Goal: Navigation & Orientation: Find specific page/section

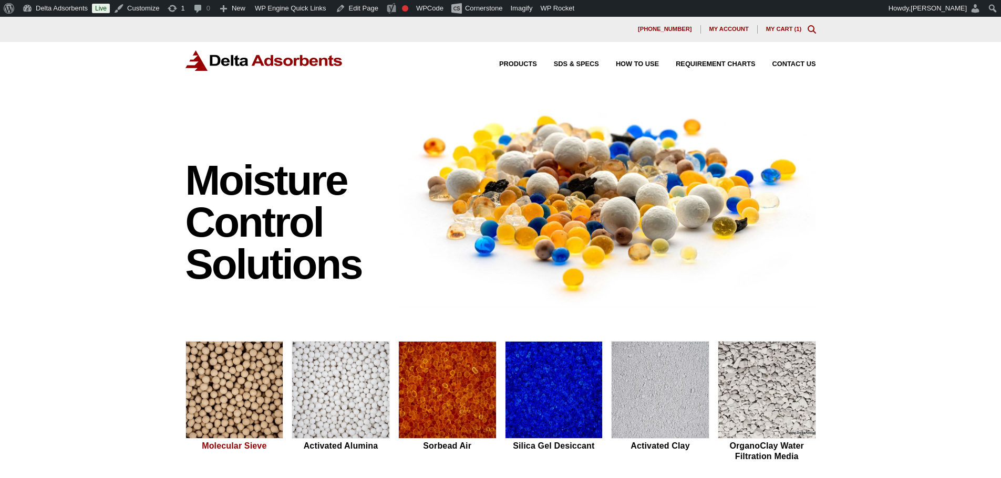
click at [237, 398] on img at bounding box center [234, 391] width 97 height 98
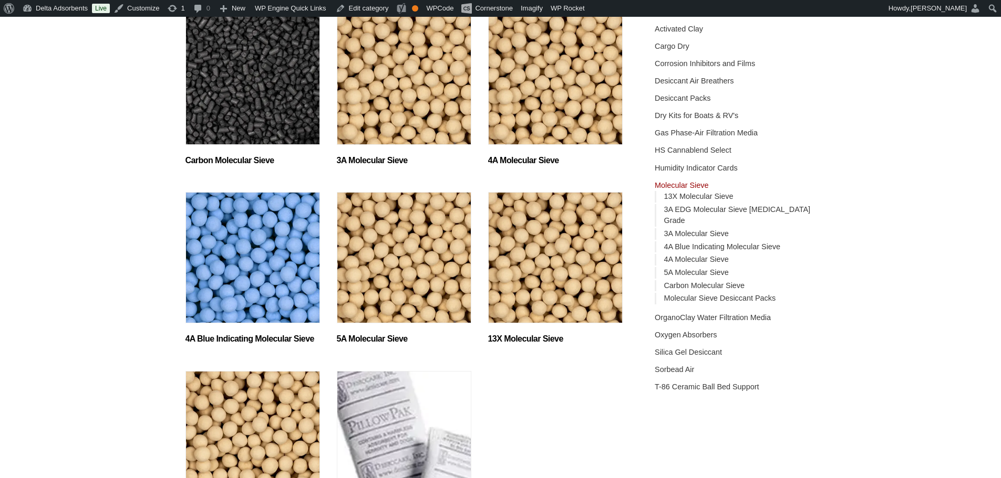
scroll to position [175, 0]
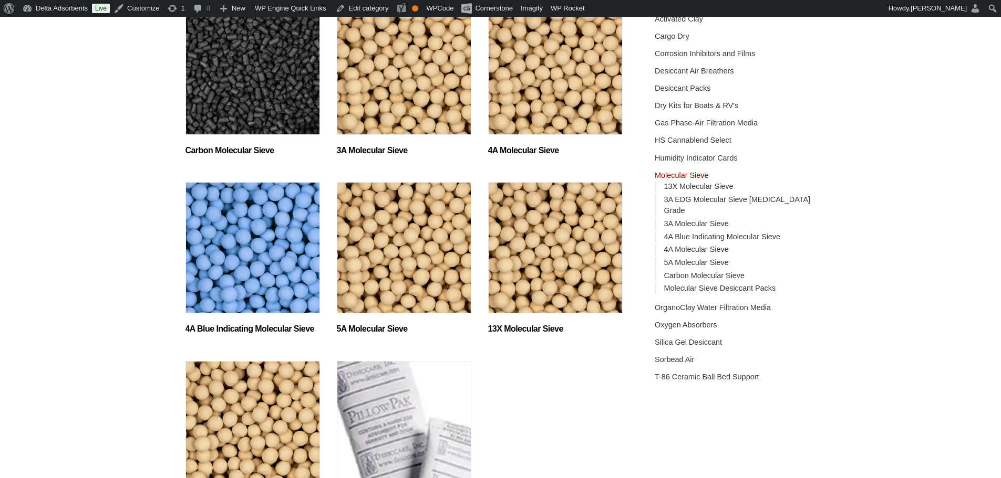
click at [530, 275] on img "Visit product category 13X Molecular Sieve" at bounding box center [555, 247] width 134 height 131
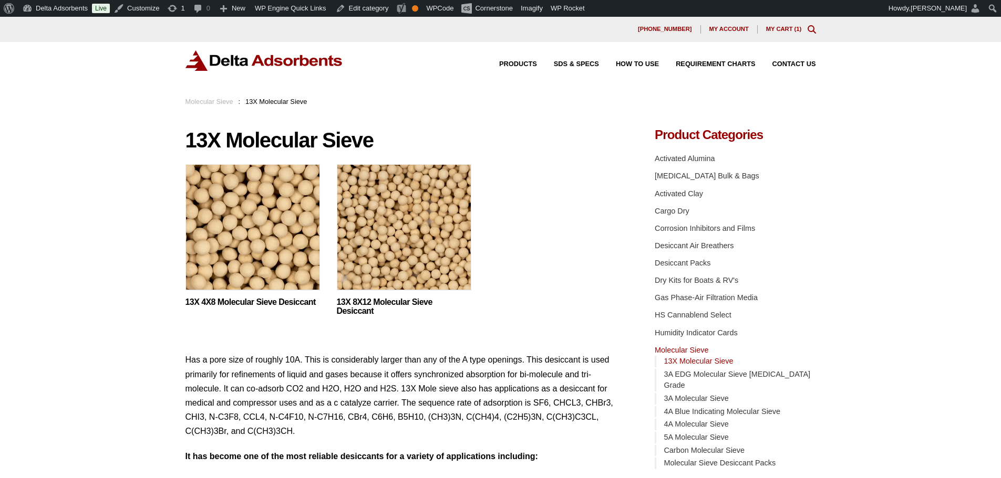
click at [276, 251] on img at bounding box center [252, 229] width 134 height 131
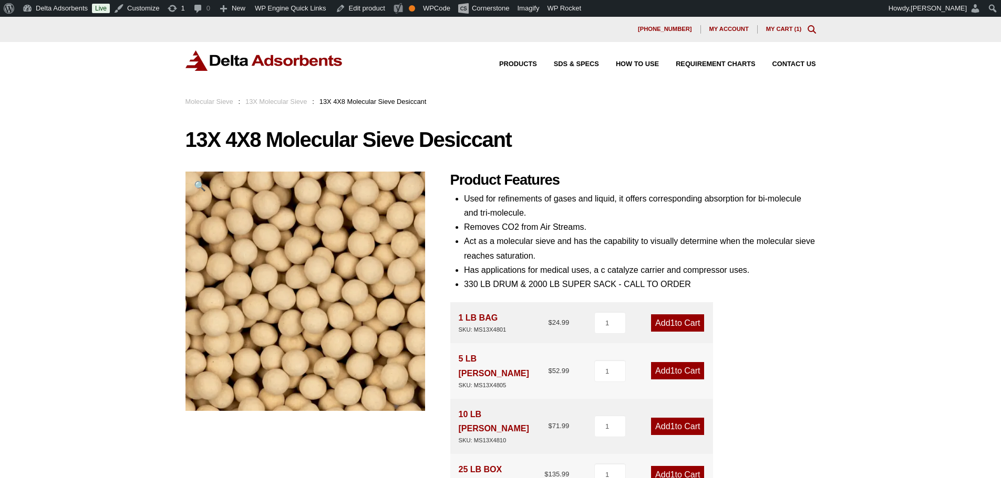
click at [263, 65] on img at bounding box center [264, 60] width 158 height 20
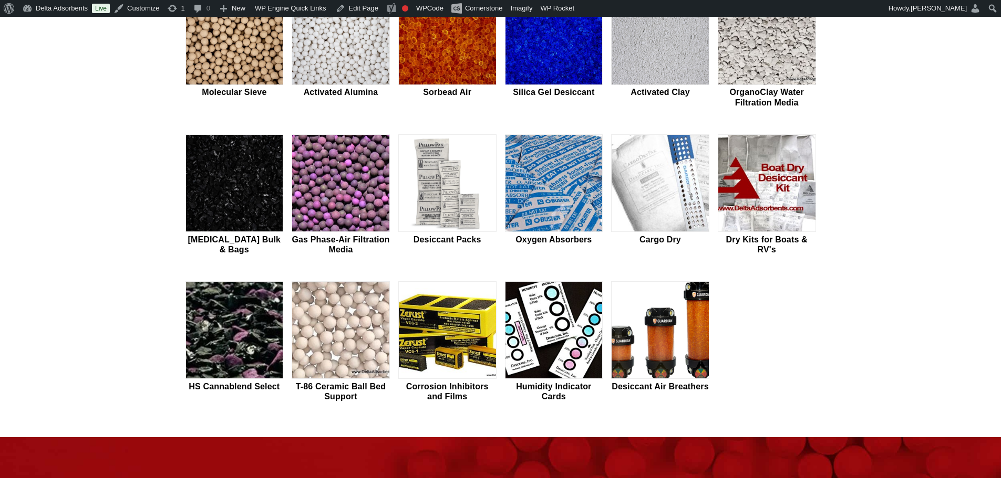
scroll to position [455, 0]
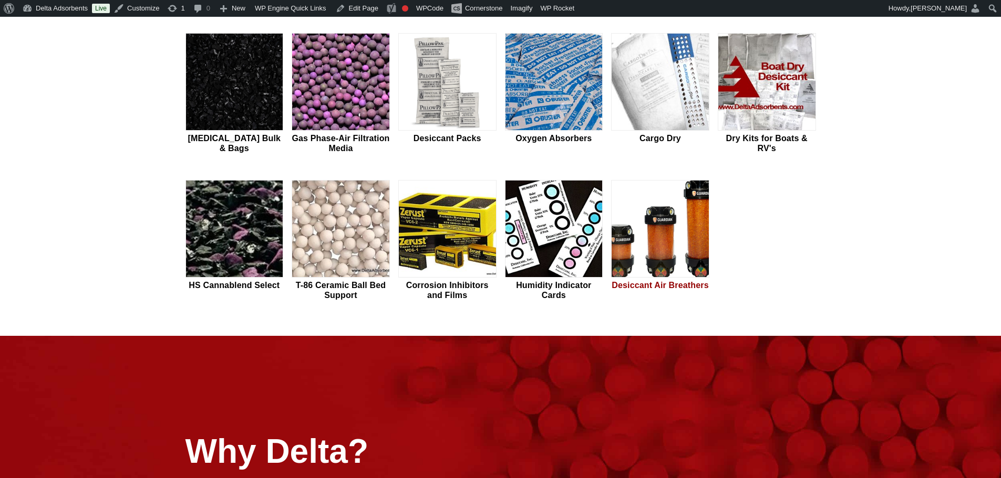
click at [653, 220] on img at bounding box center [659, 230] width 97 height 98
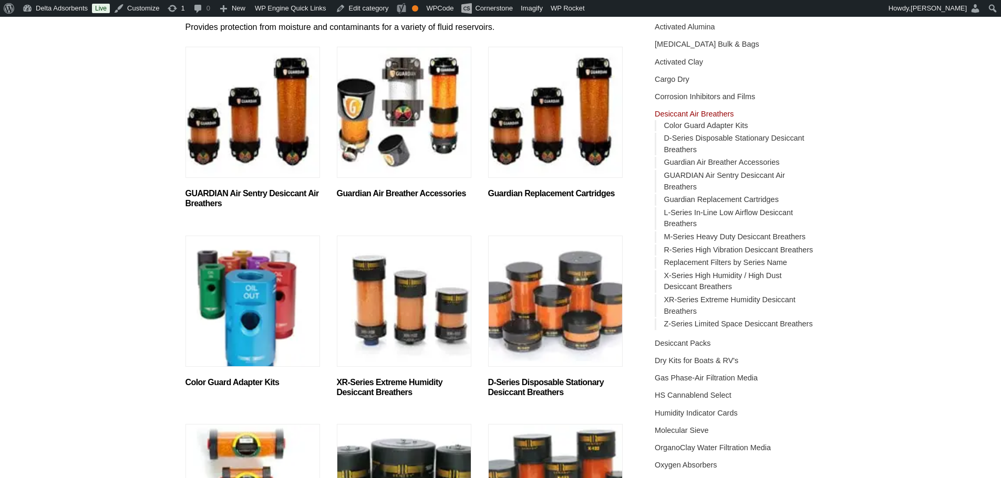
scroll to position [140, 0]
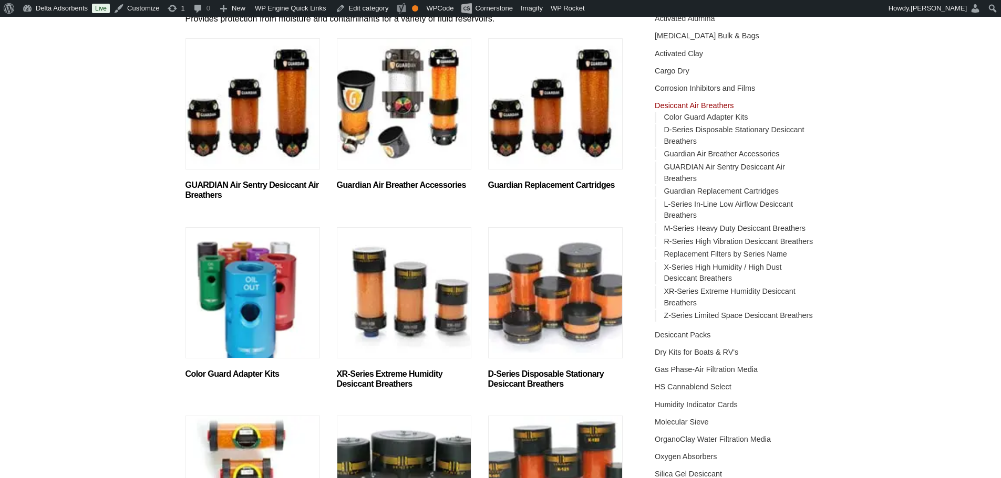
click at [239, 135] on img "Visit product category GUARDIAN Air Sentry Desiccant Air Breathers" at bounding box center [252, 103] width 134 height 131
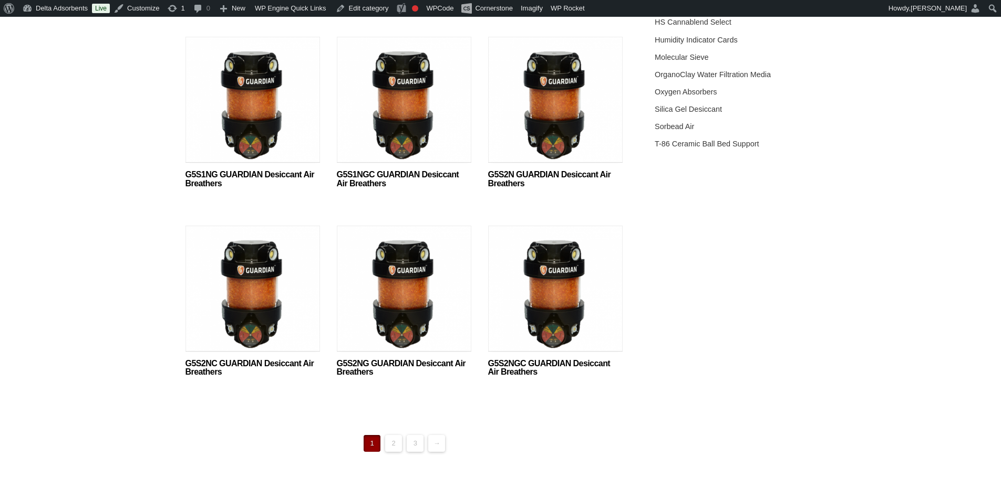
scroll to position [525, 0]
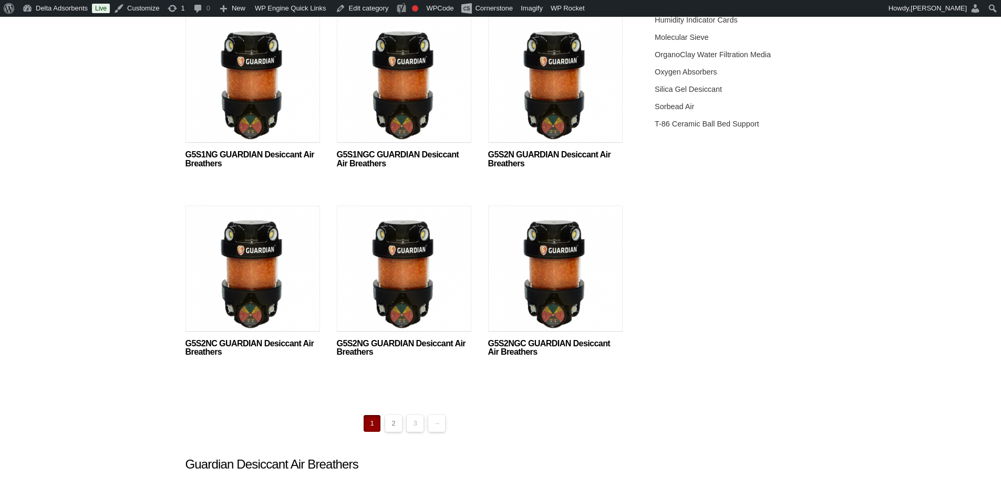
click at [395, 420] on link "2" at bounding box center [393, 423] width 17 height 17
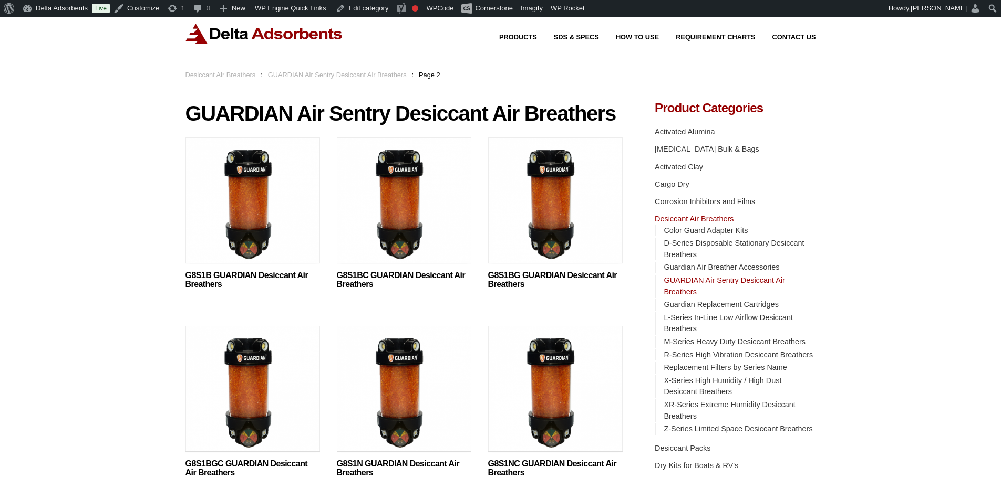
scroll to position [105, 0]
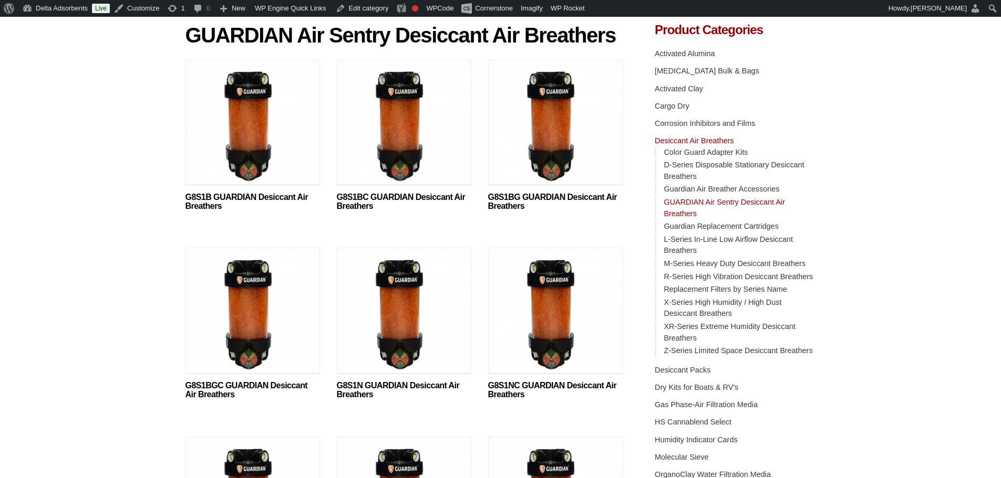
click at [395, 300] on img at bounding box center [404, 313] width 134 height 131
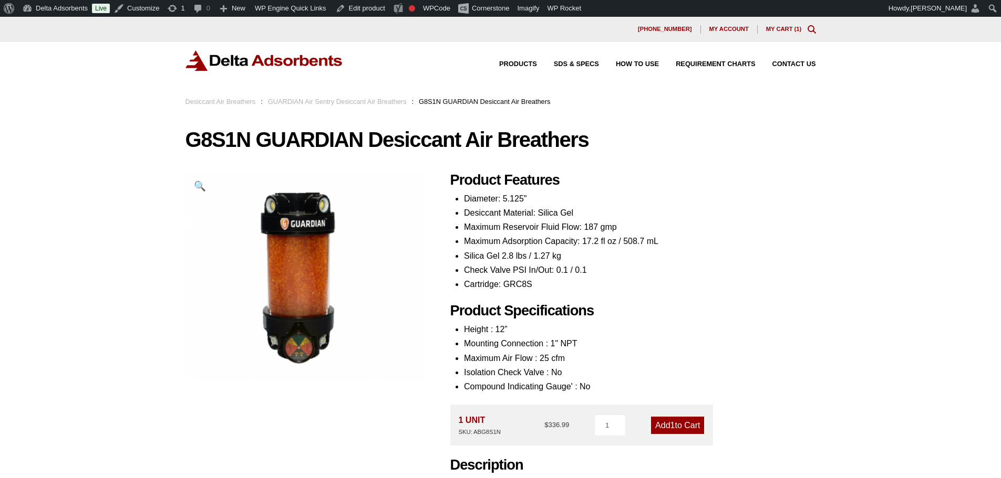
click at [231, 47] on div "Products SDS & SPECS How to Use Requirement Charts Contact Us" at bounding box center [500, 69] width 1001 height 54
click at [233, 61] on img at bounding box center [264, 60] width 158 height 20
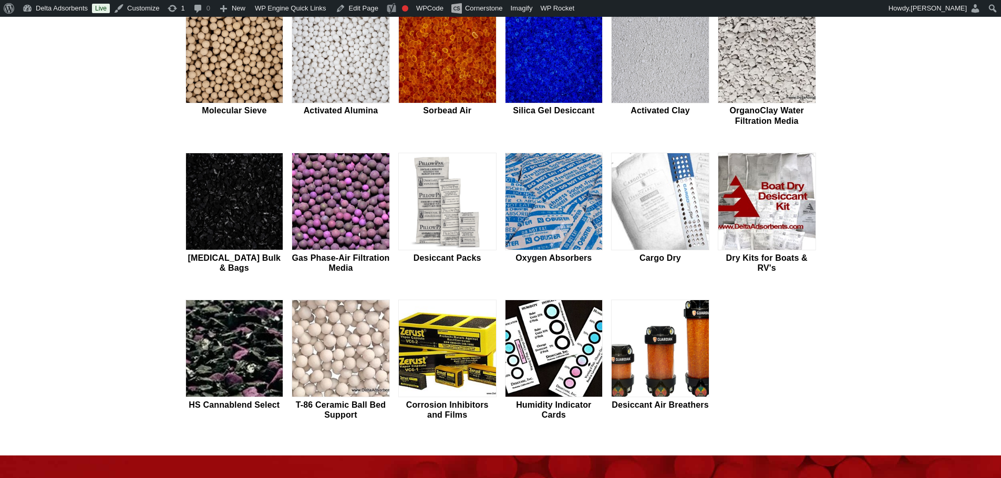
scroll to position [490, 0]
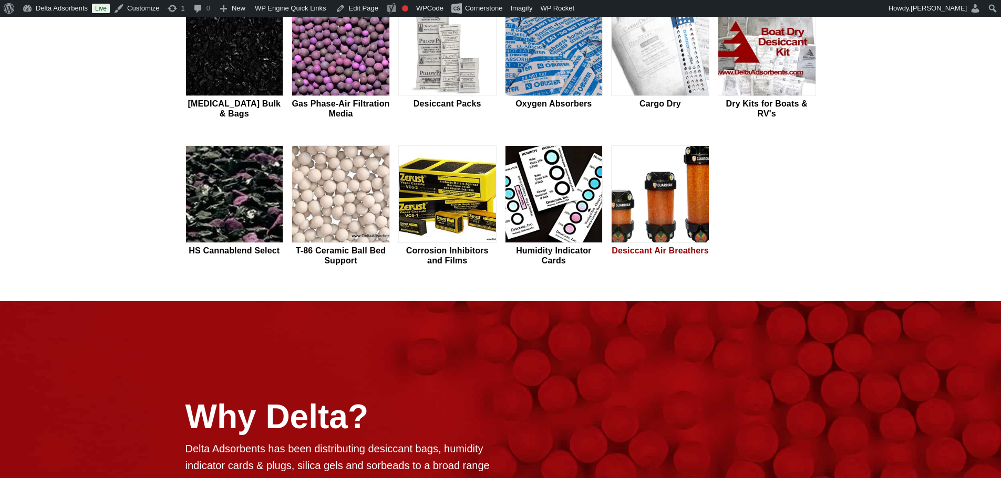
click at [642, 189] on img at bounding box center [659, 195] width 97 height 98
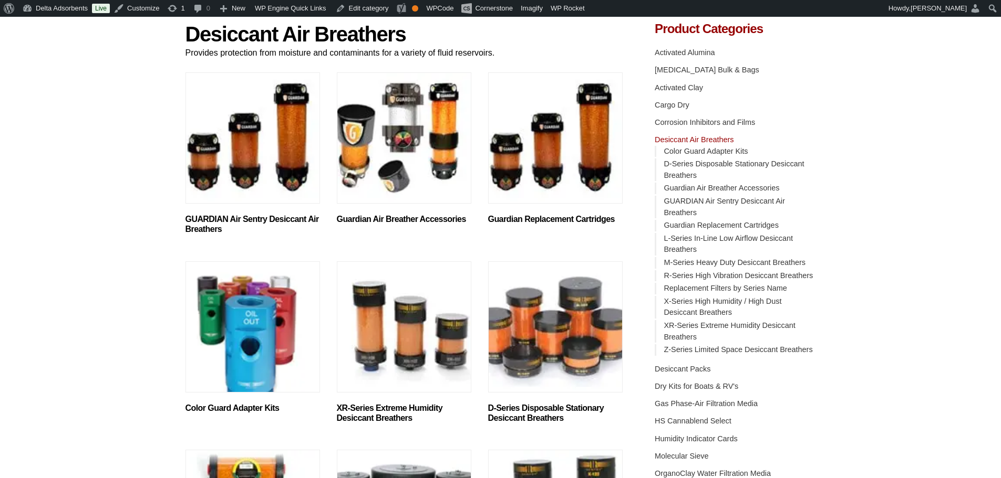
scroll to position [105, 0]
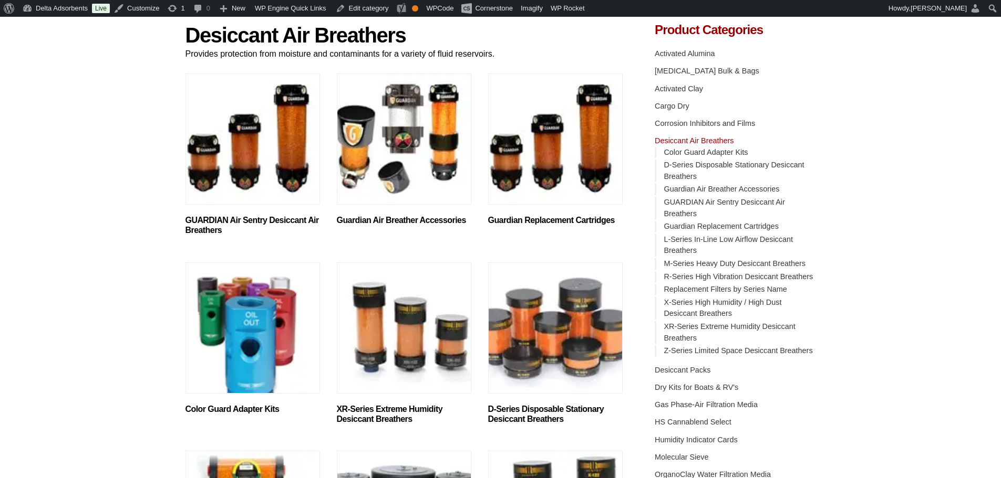
click at [248, 181] on img "Visit product category GUARDIAN Air Sentry Desiccant Air Breathers" at bounding box center [252, 139] width 134 height 131
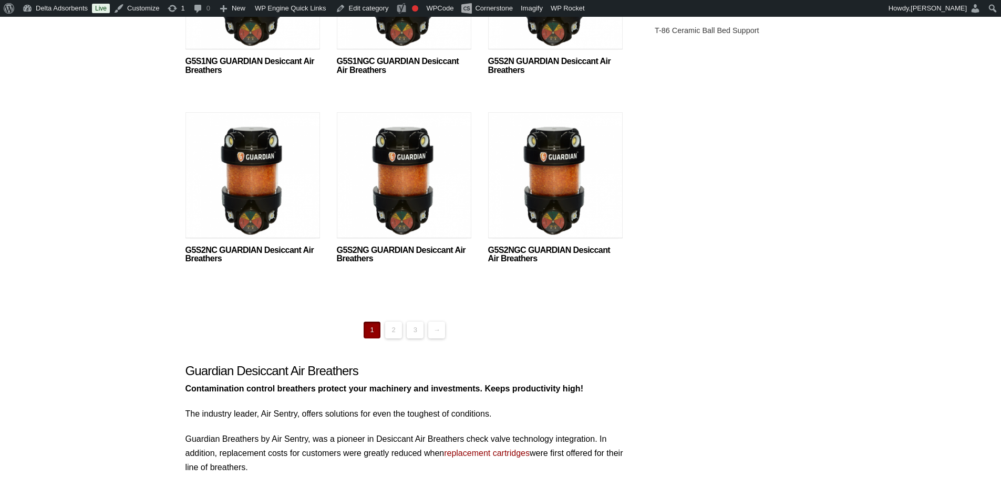
scroll to position [630, 0]
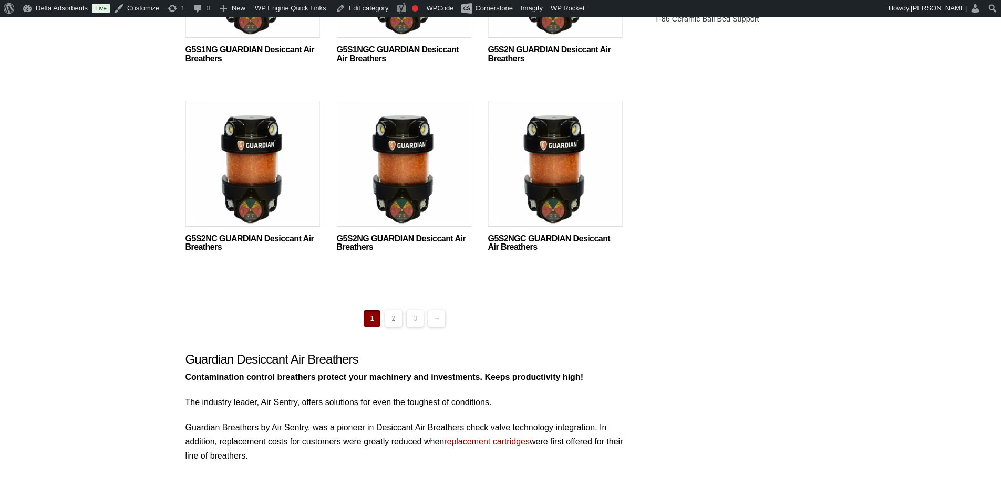
click at [395, 321] on link "2" at bounding box center [393, 318] width 17 height 17
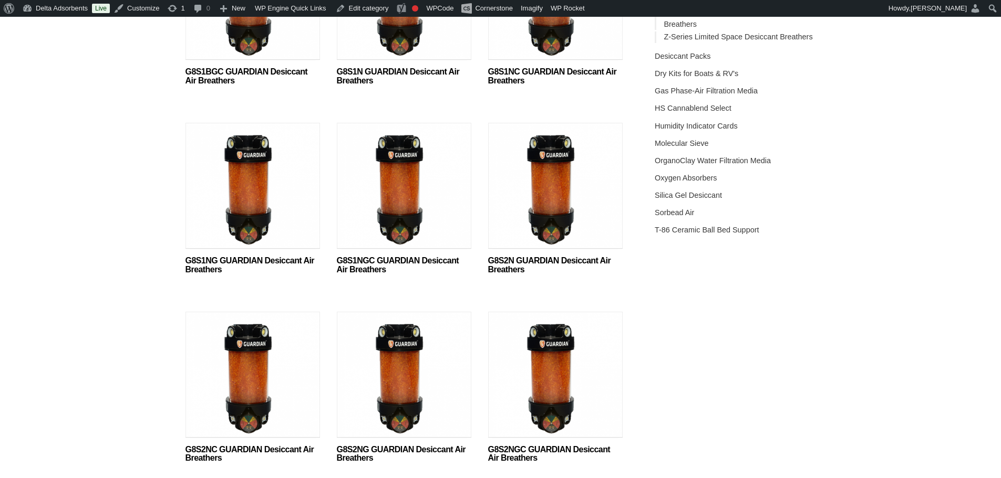
scroll to position [420, 0]
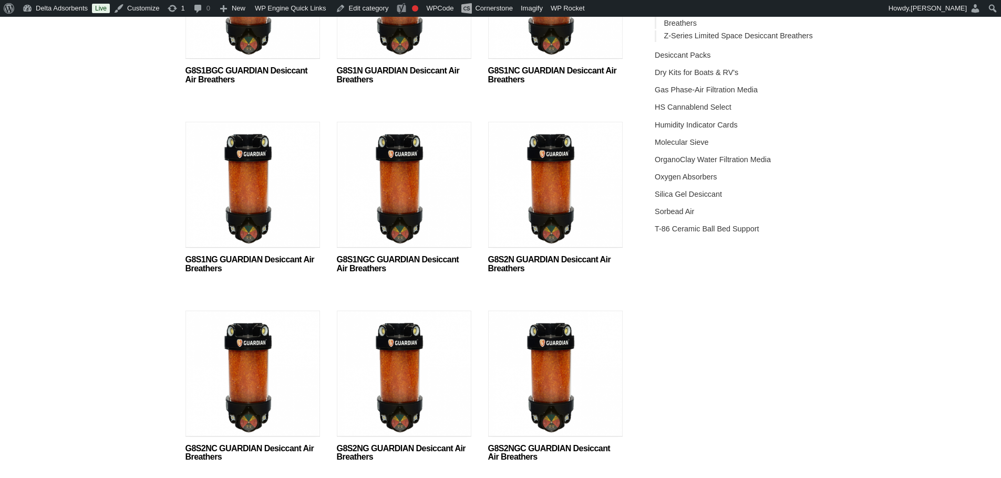
click at [410, 189] on img at bounding box center [404, 187] width 134 height 131
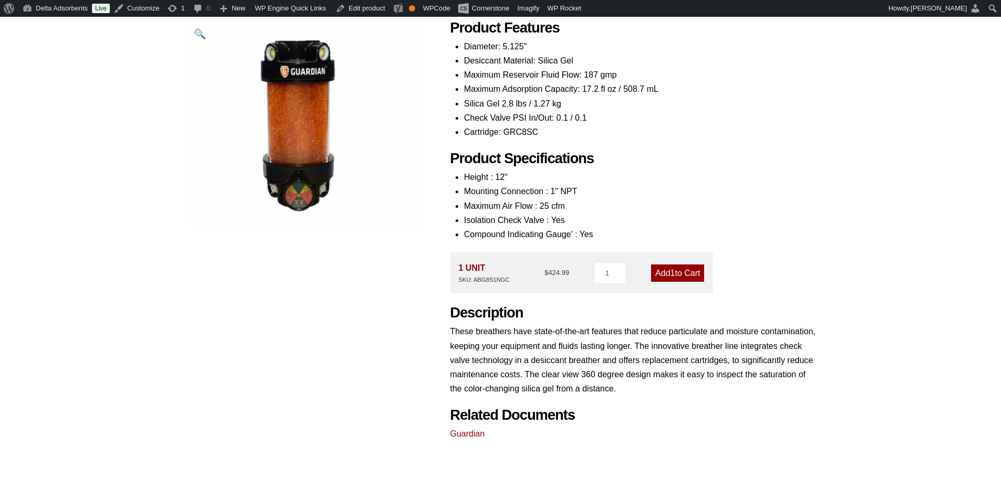
scroll to position [210, 0]
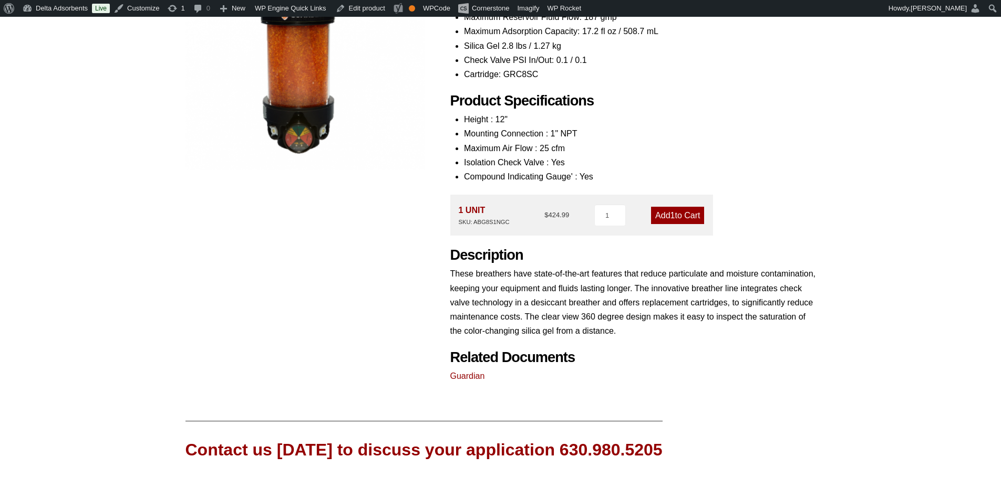
click at [467, 379] on link "Guardian" at bounding box center [467, 376] width 35 height 9
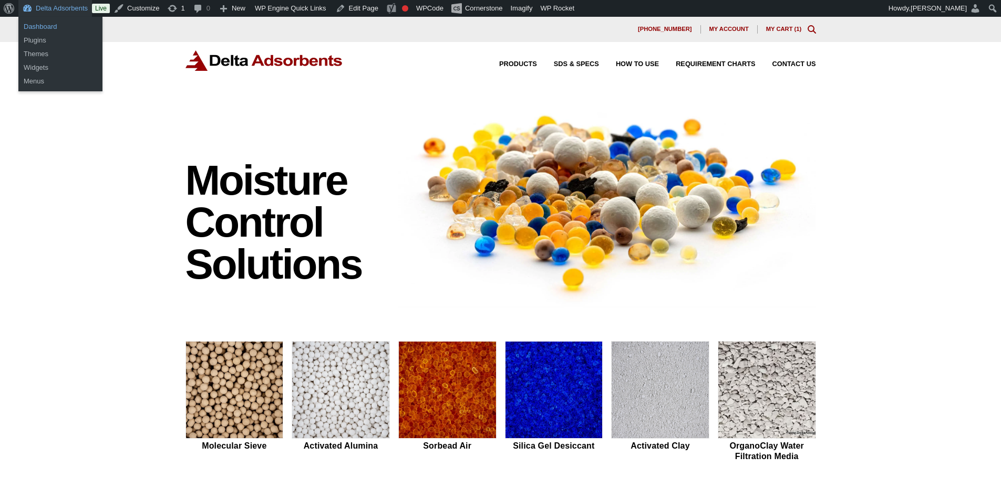
click at [49, 27] on link "Dashboard" at bounding box center [60, 27] width 84 height 14
